Goal: Find specific page/section: Find specific page/section

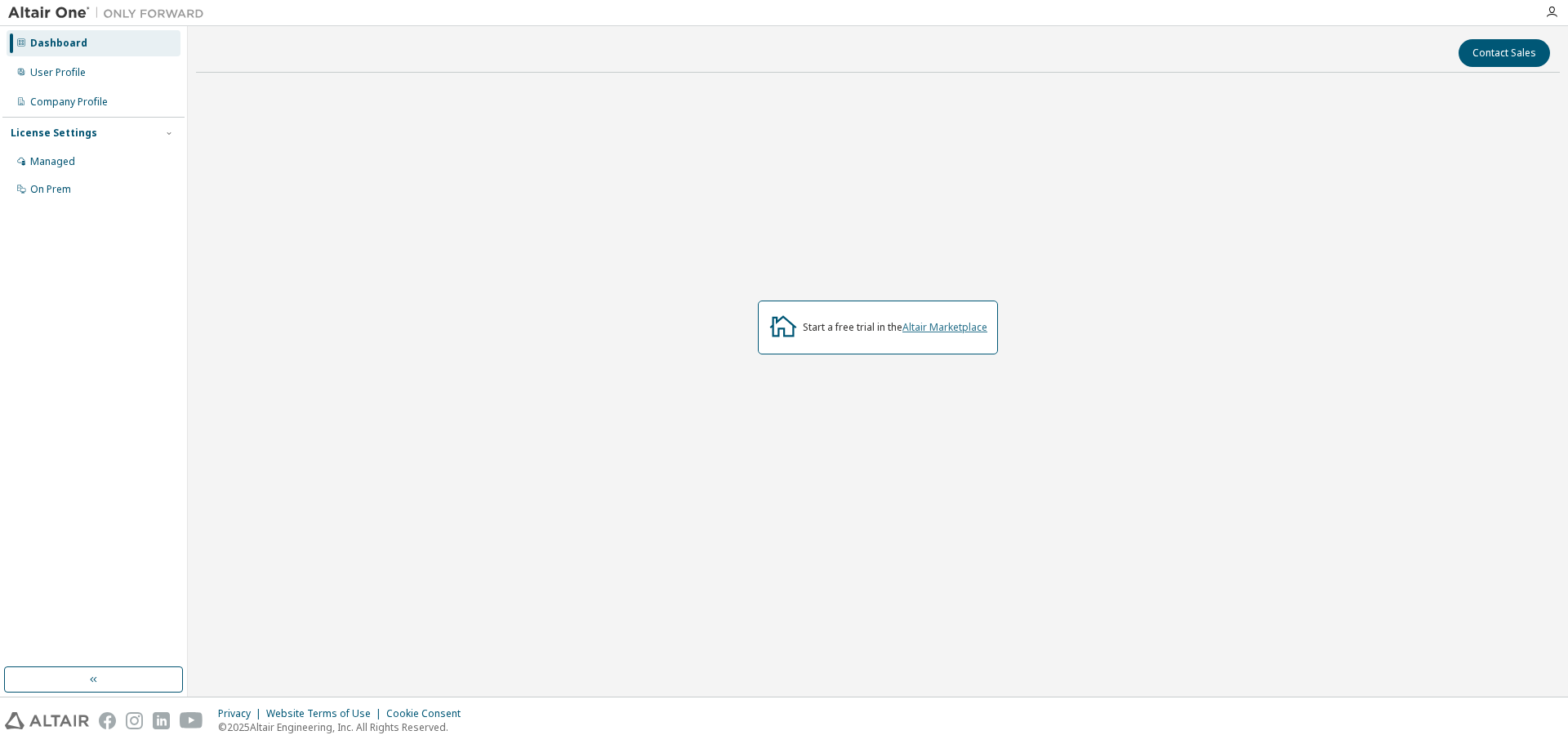
click at [943, 322] on link "Altair Marketplace" at bounding box center [945, 327] width 85 height 14
